Goal: Task Accomplishment & Management: Complete application form

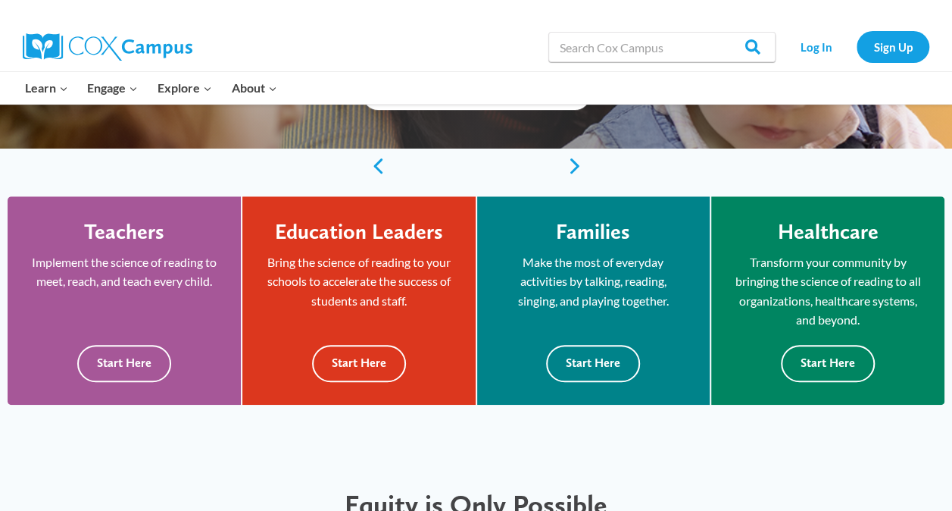
scroll to position [333, 0]
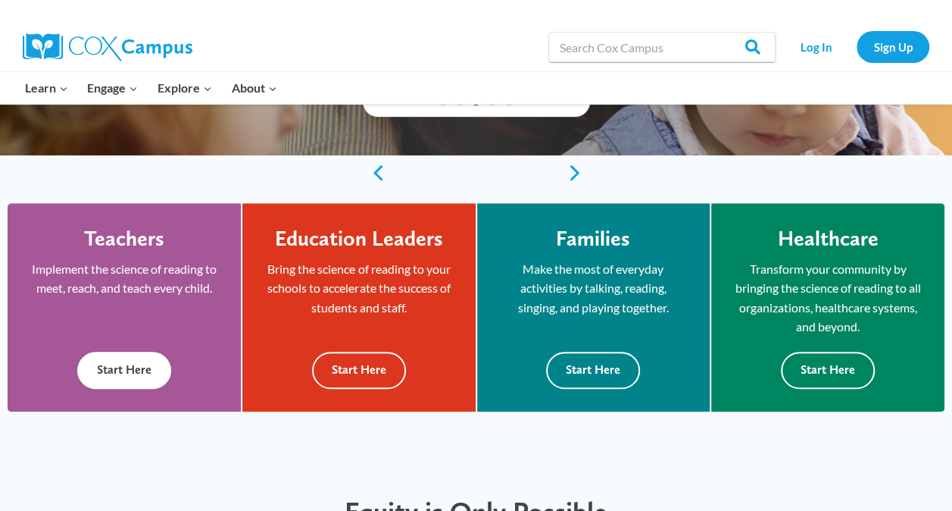
click at [125, 375] on button "Start Here" at bounding box center [124, 369] width 94 height 37
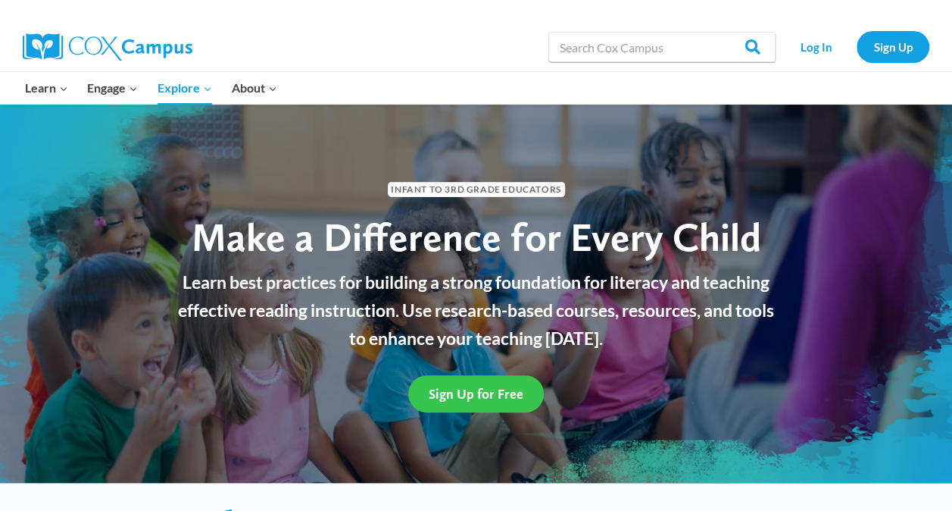
click at [477, 390] on span "Sign Up for Free" at bounding box center [476, 394] width 95 height 16
click at [473, 390] on span "Sign Up for Free" at bounding box center [476, 394] width 95 height 16
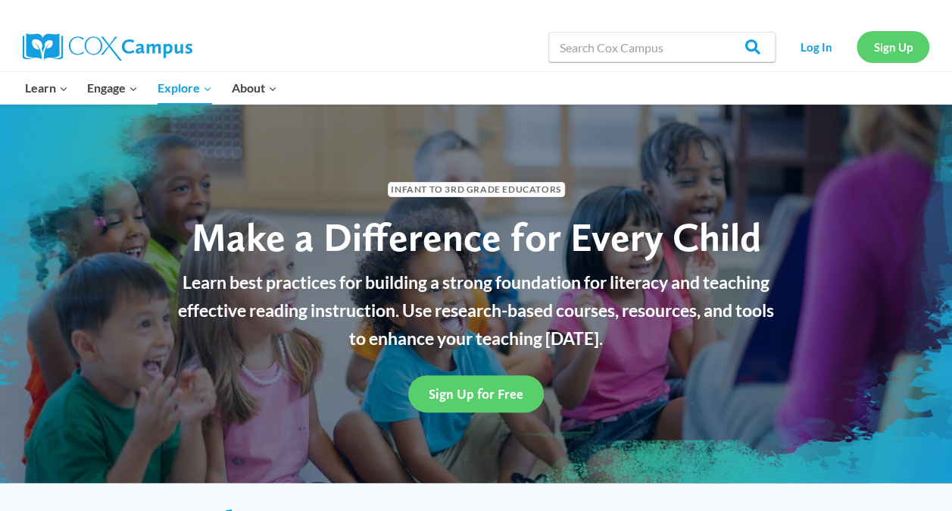
click at [880, 42] on link "Sign Up" at bounding box center [893, 46] width 73 height 31
